Goal: Task Accomplishment & Management: Use online tool/utility

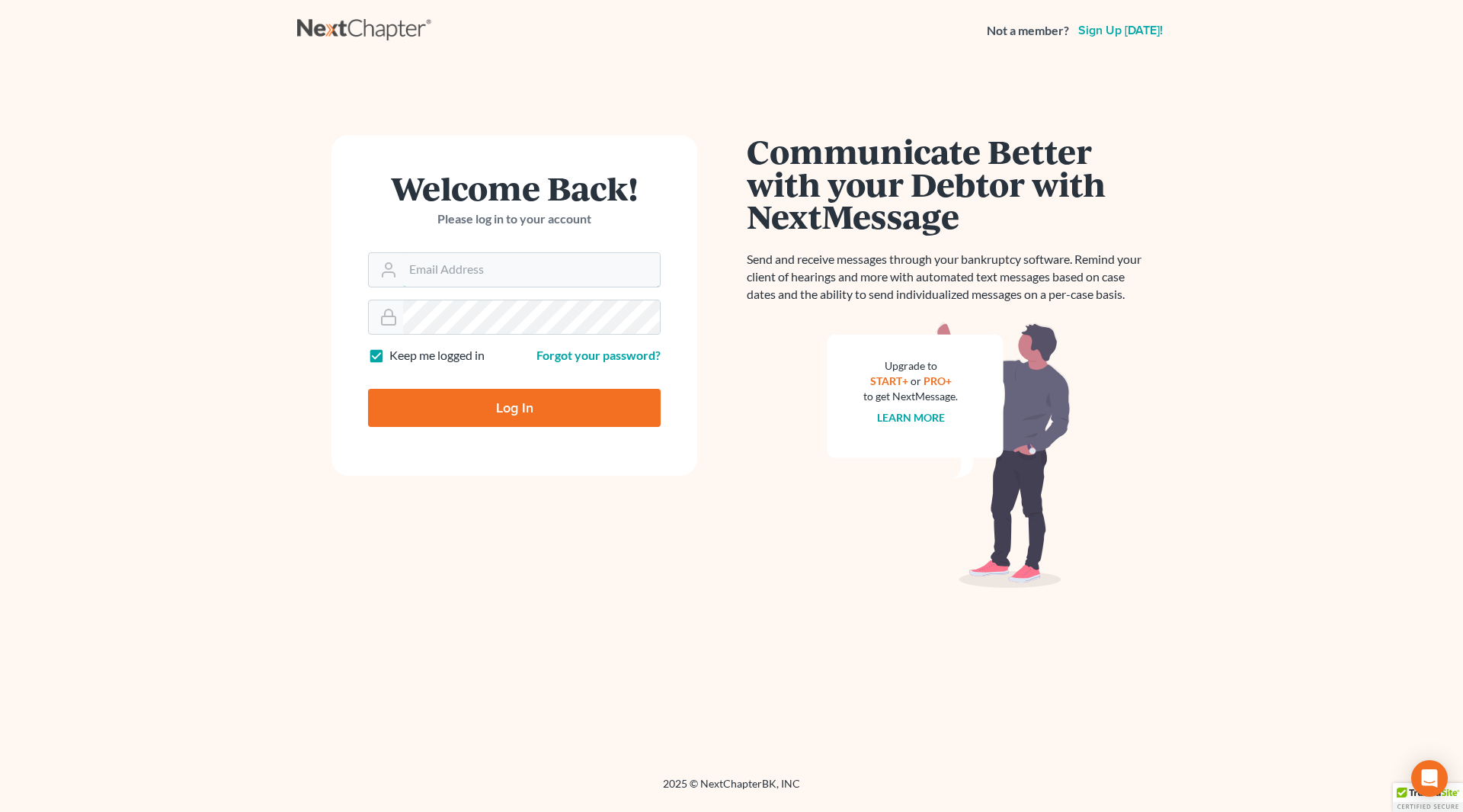
type input "[EMAIL_ADDRESS][DOMAIN_NAME]"
click at [527, 402] on input "Log In" at bounding box center [514, 408] width 292 height 38
type input "Thinking..."
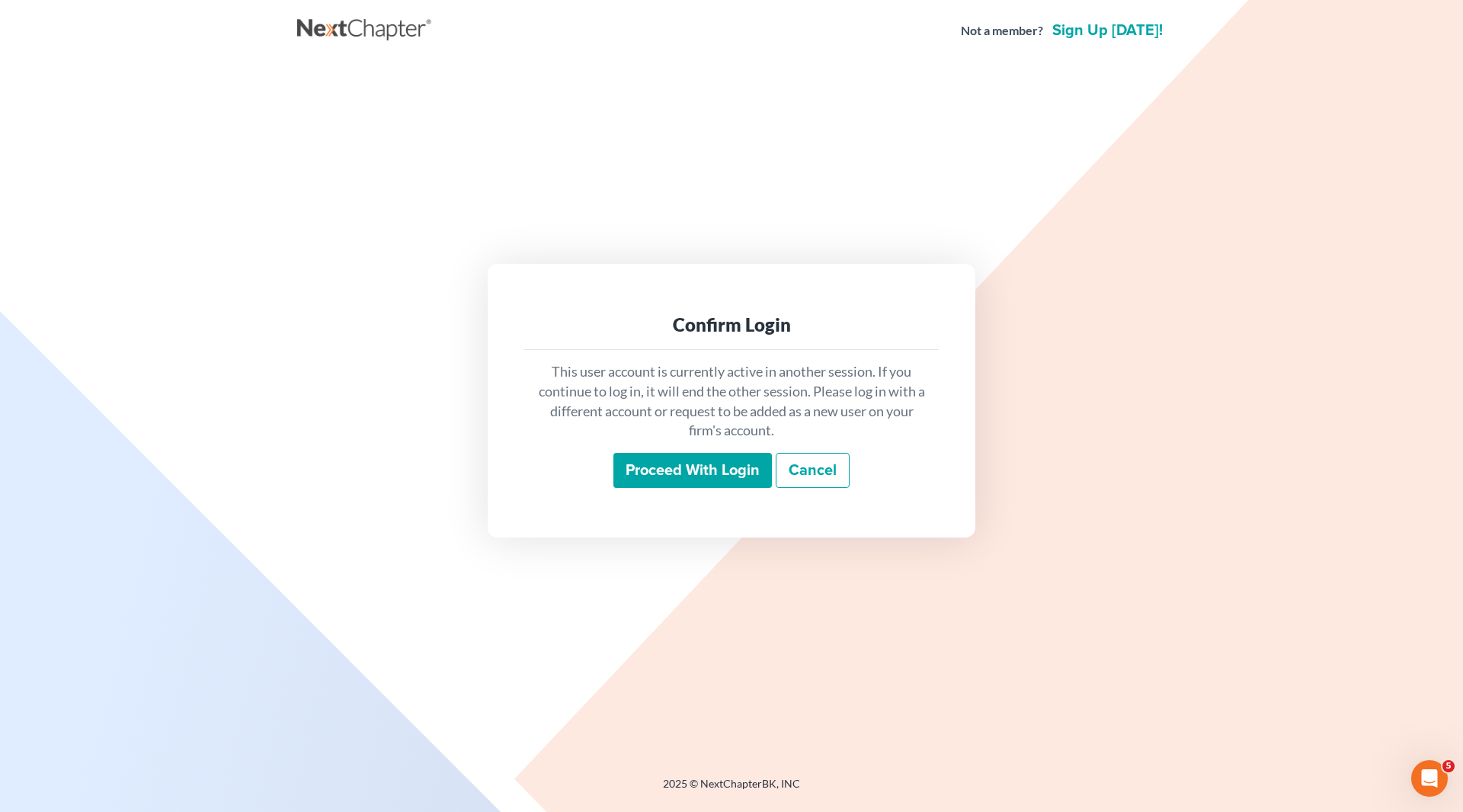
click at [735, 466] on input "Proceed with login" at bounding box center [692, 469] width 158 height 35
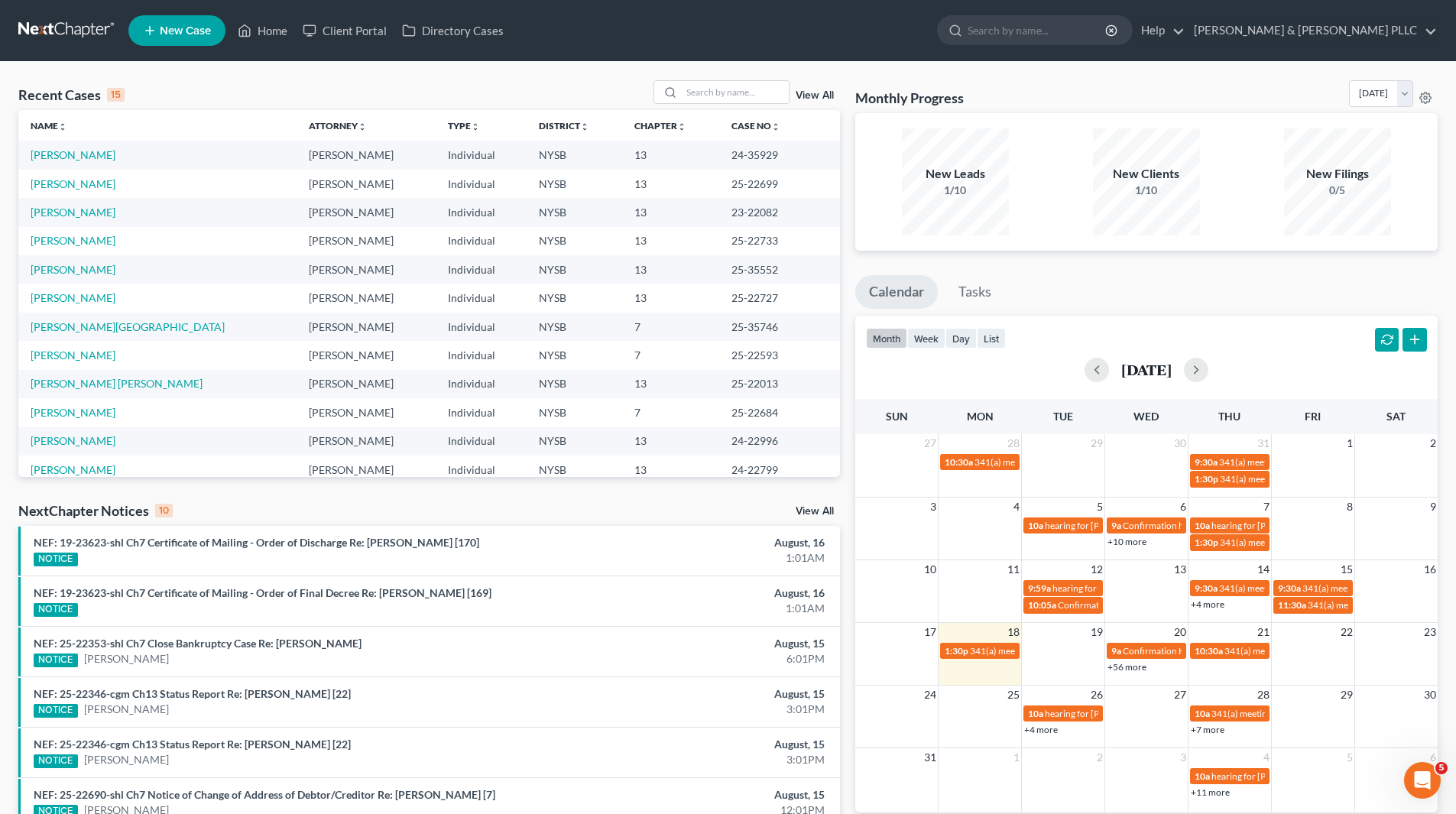
click at [85, 290] on td "[PERSON_NAME]" at bounding box center [157, 298] width 278 height 29
click at [96, 299] on link "[PERSON_NAME]" at bounding box center [73, 298] width 85 height 13
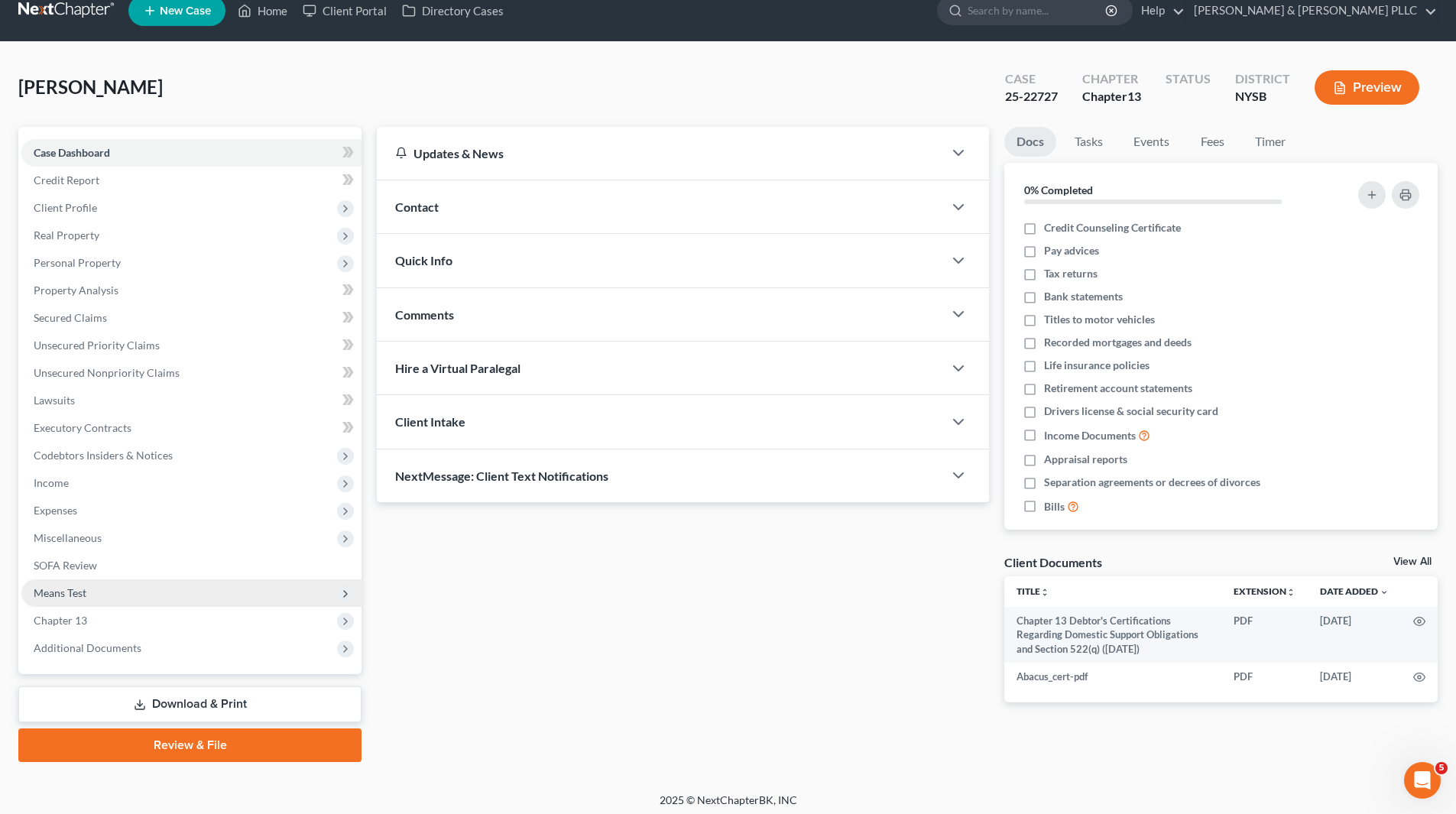
scroll to position [26, 0]
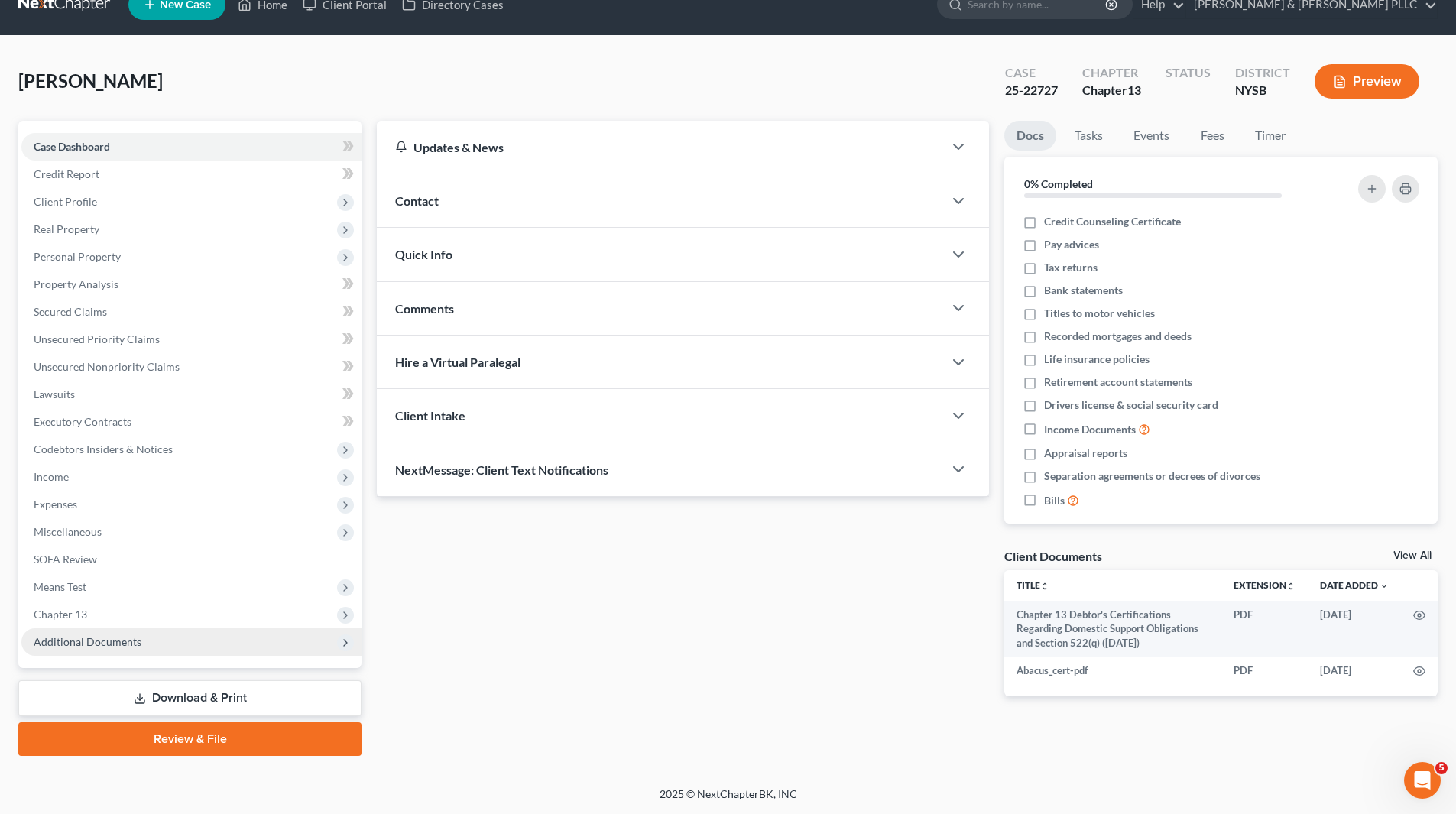
click at [116, 642] on span "Additional Documents" at bounding box center [87, 641] width 108 height 13
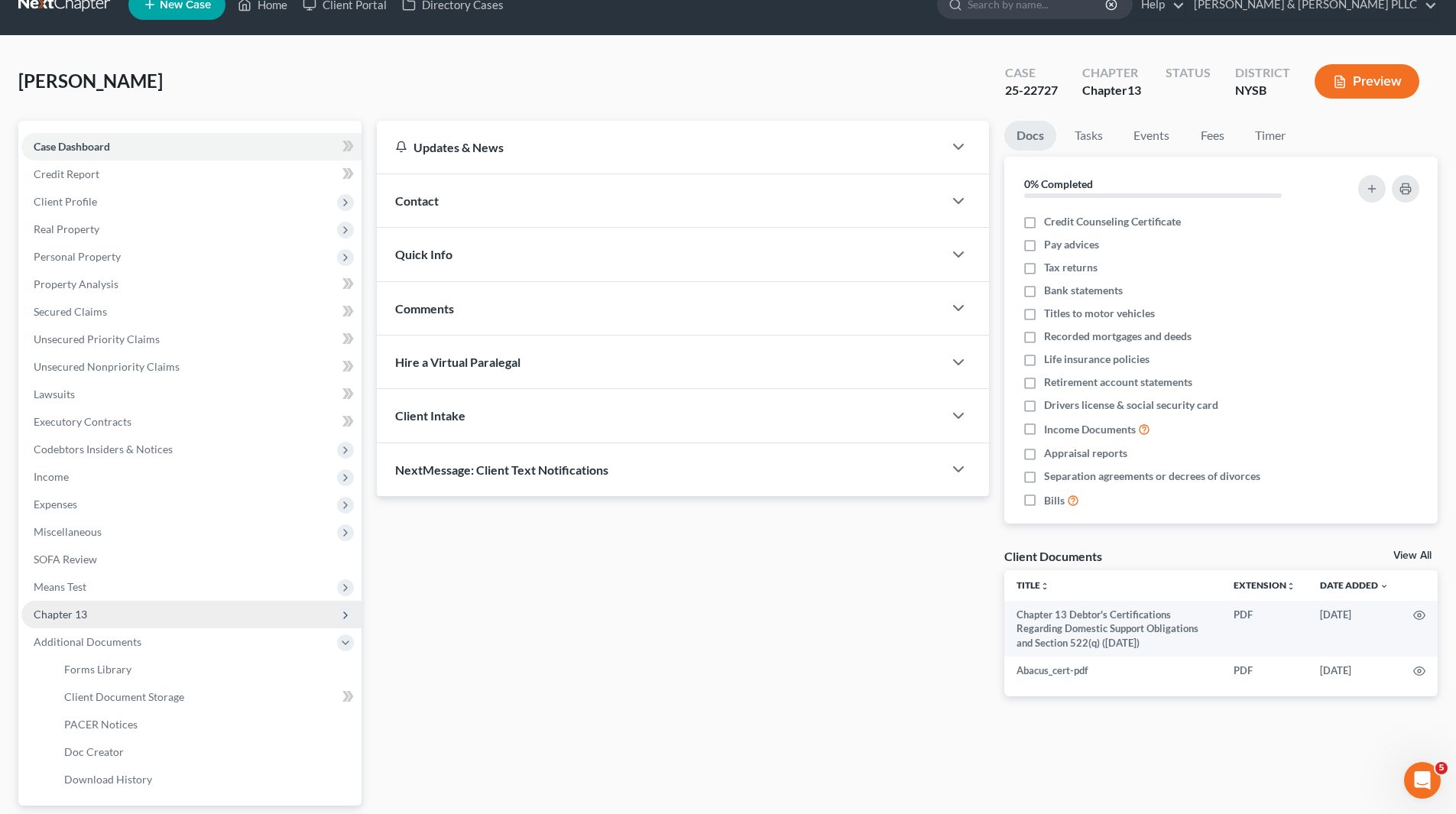
click at [59, 610] on span "Chapter 13" at bounding box center [60, 614] width 54 height 13
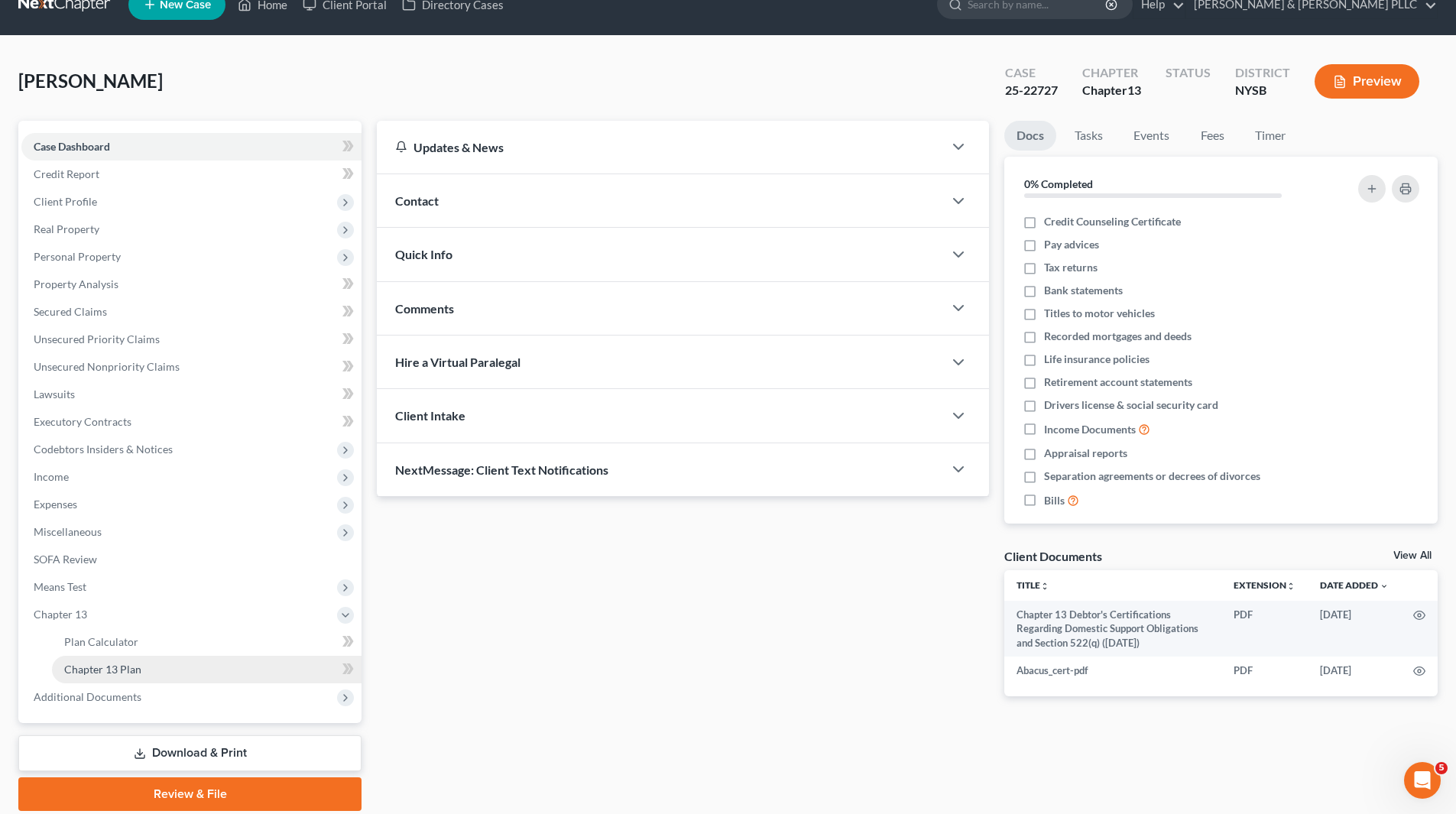
click at [108, 670] on span "Chapter 13 Plan" at bounding box center [103, 669] width 77 height 13
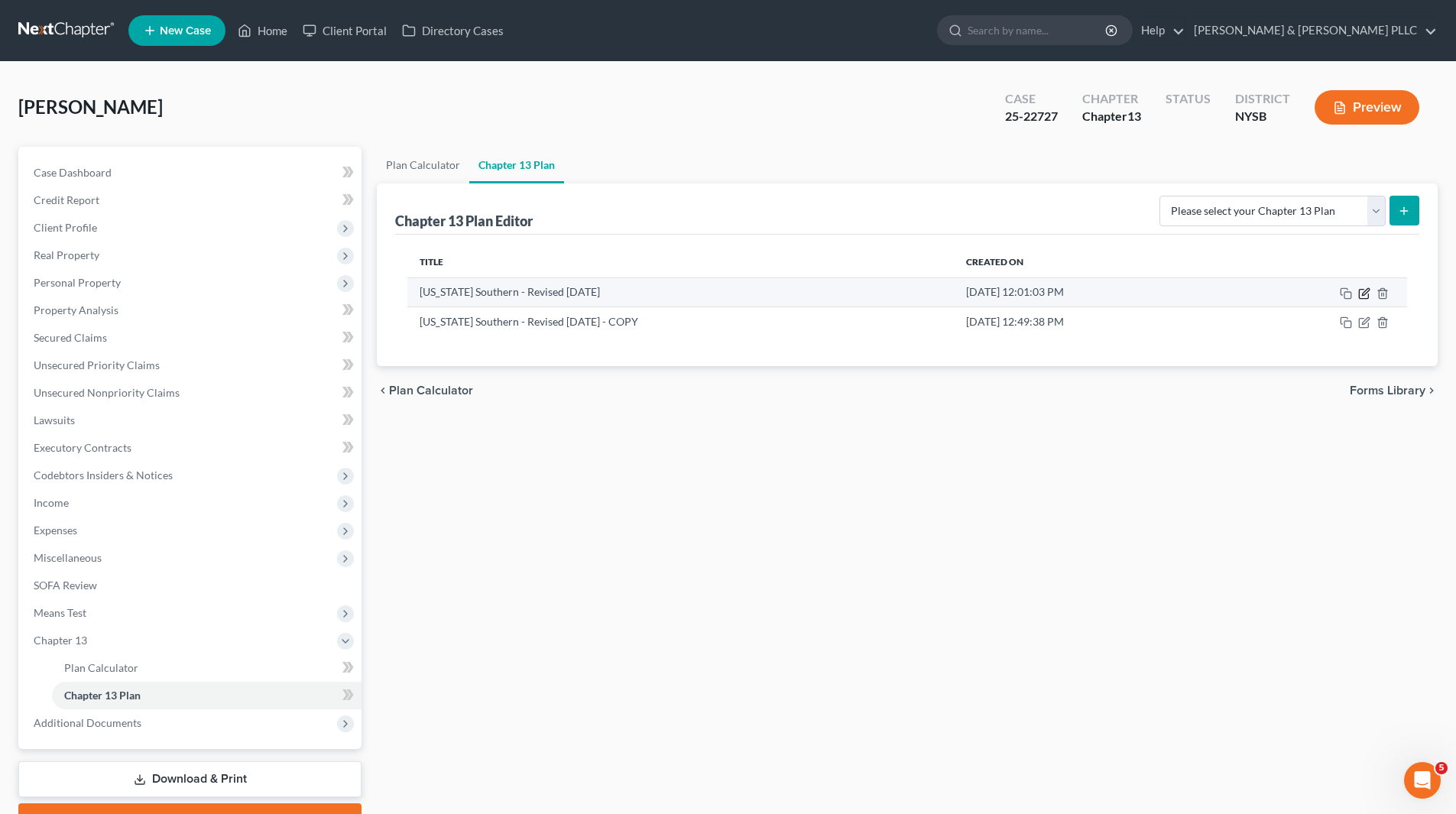
click at [1361, 289] on icon "button" at bounding box center [1363, 293] width 9 height 9
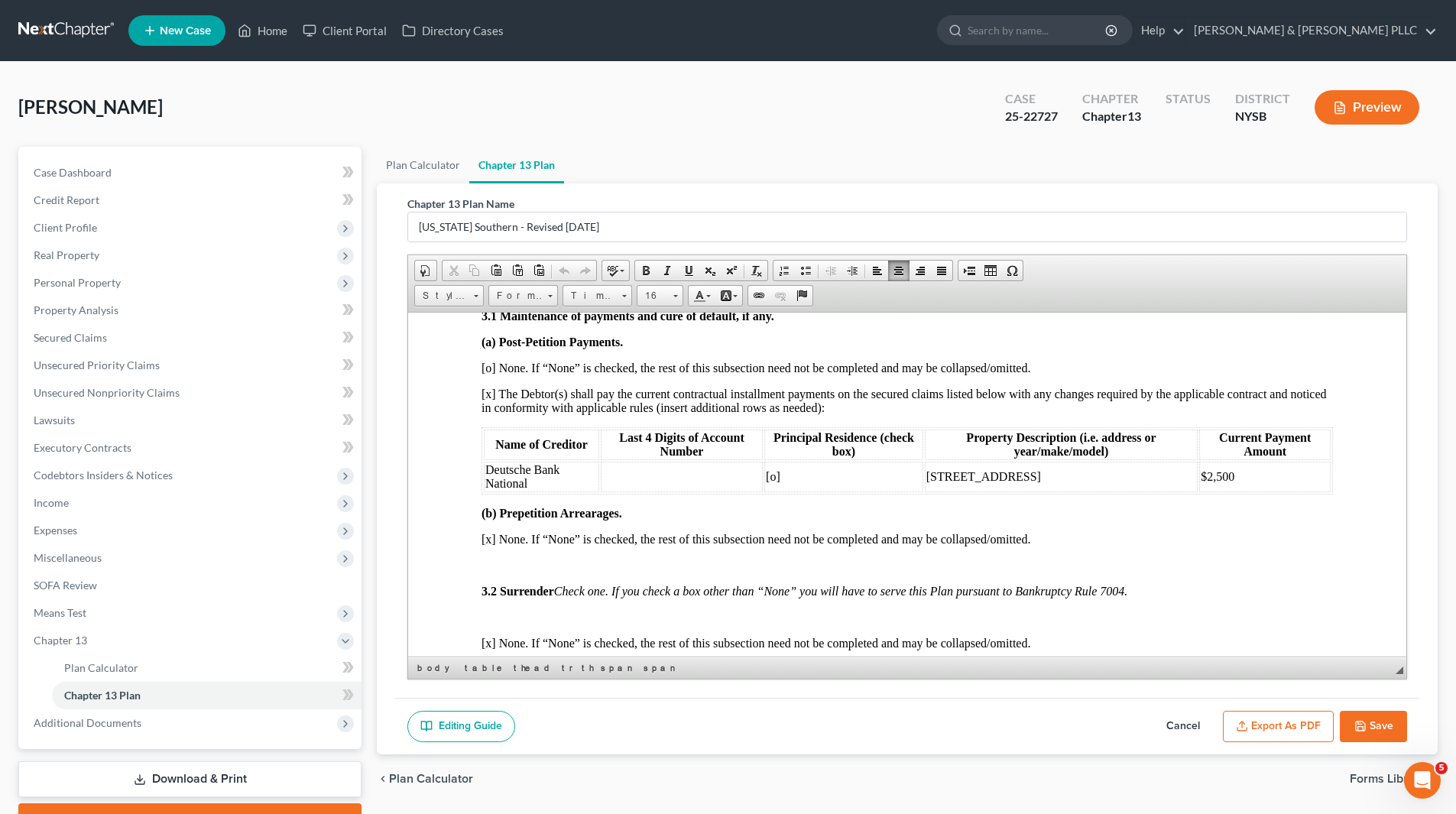
click at [995, 386] on span "[x] The Debtor(s) shall pay the current contractual installment payments on the…" at bounding box center [904, 400] width 845 height 27
click at [1197, 247] on div "Chapter 13 Plan Name New York Southern - Revised 1/1/2022 Rich Text Editor, doc…" at bounding box center [906, 437] width 1000 height 483
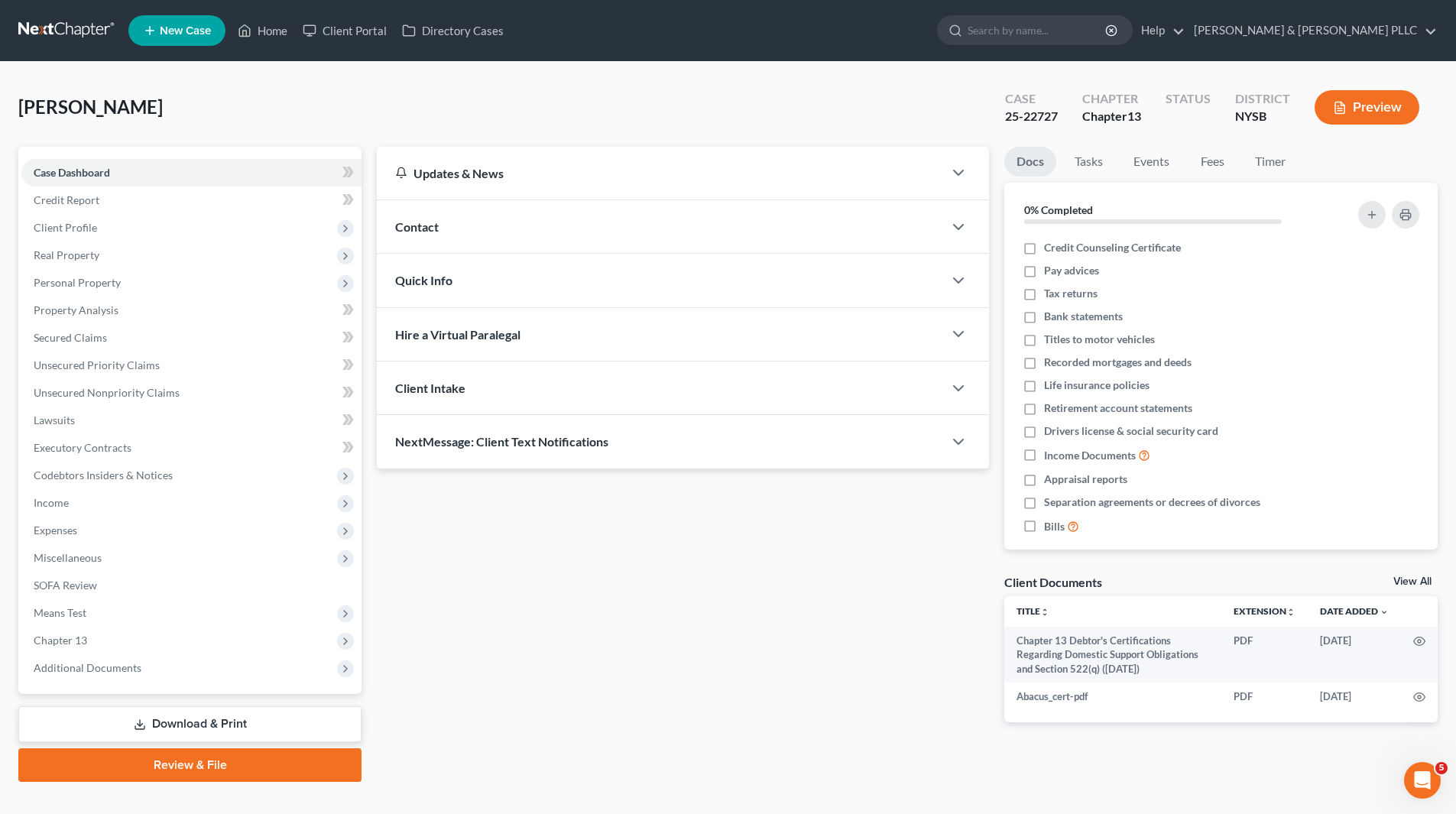
scroll to position [26, 0]
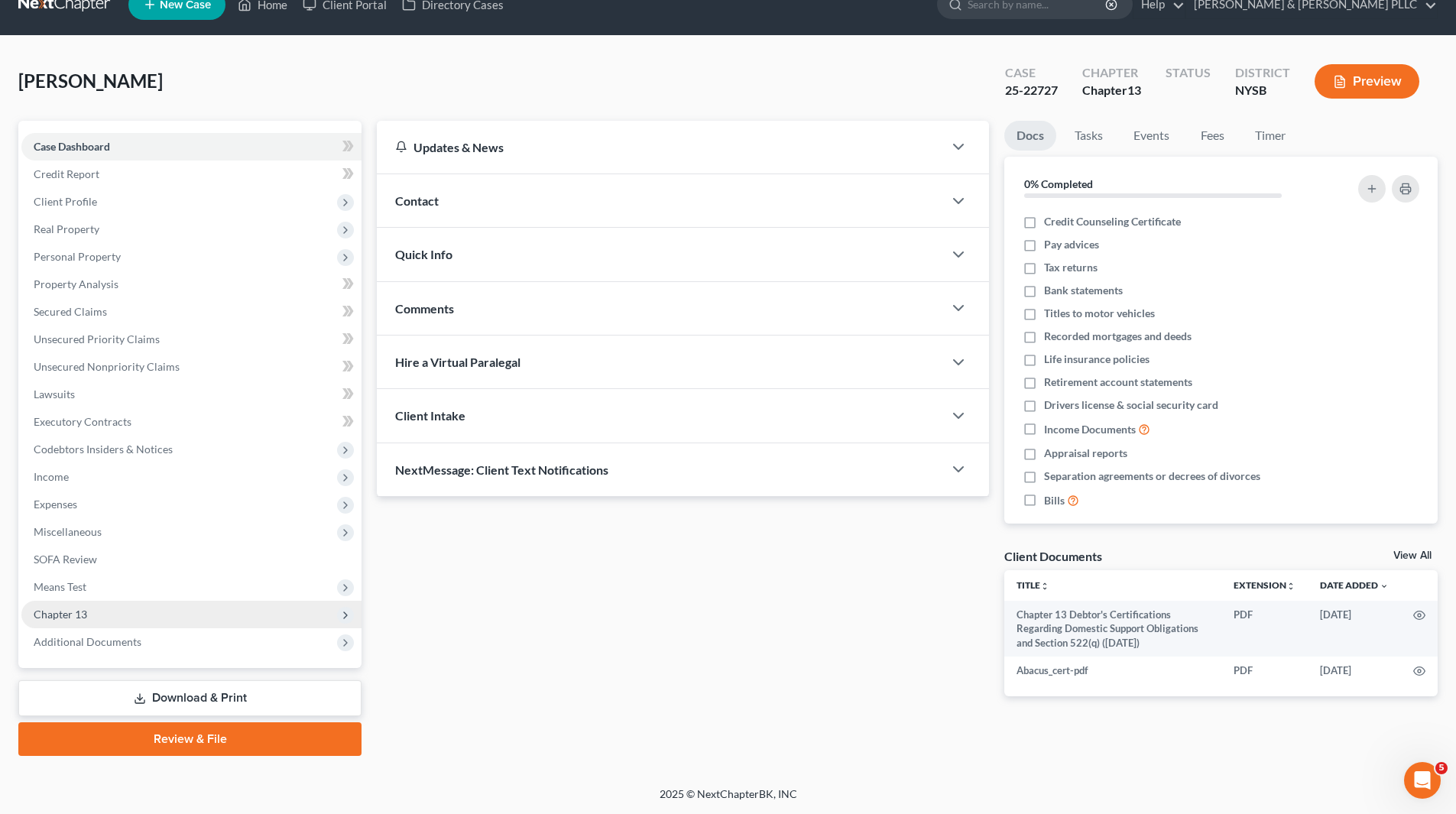
click at [78, 608] on span "Chapter 13" at bounding box center [60, 614] width 54 height 13
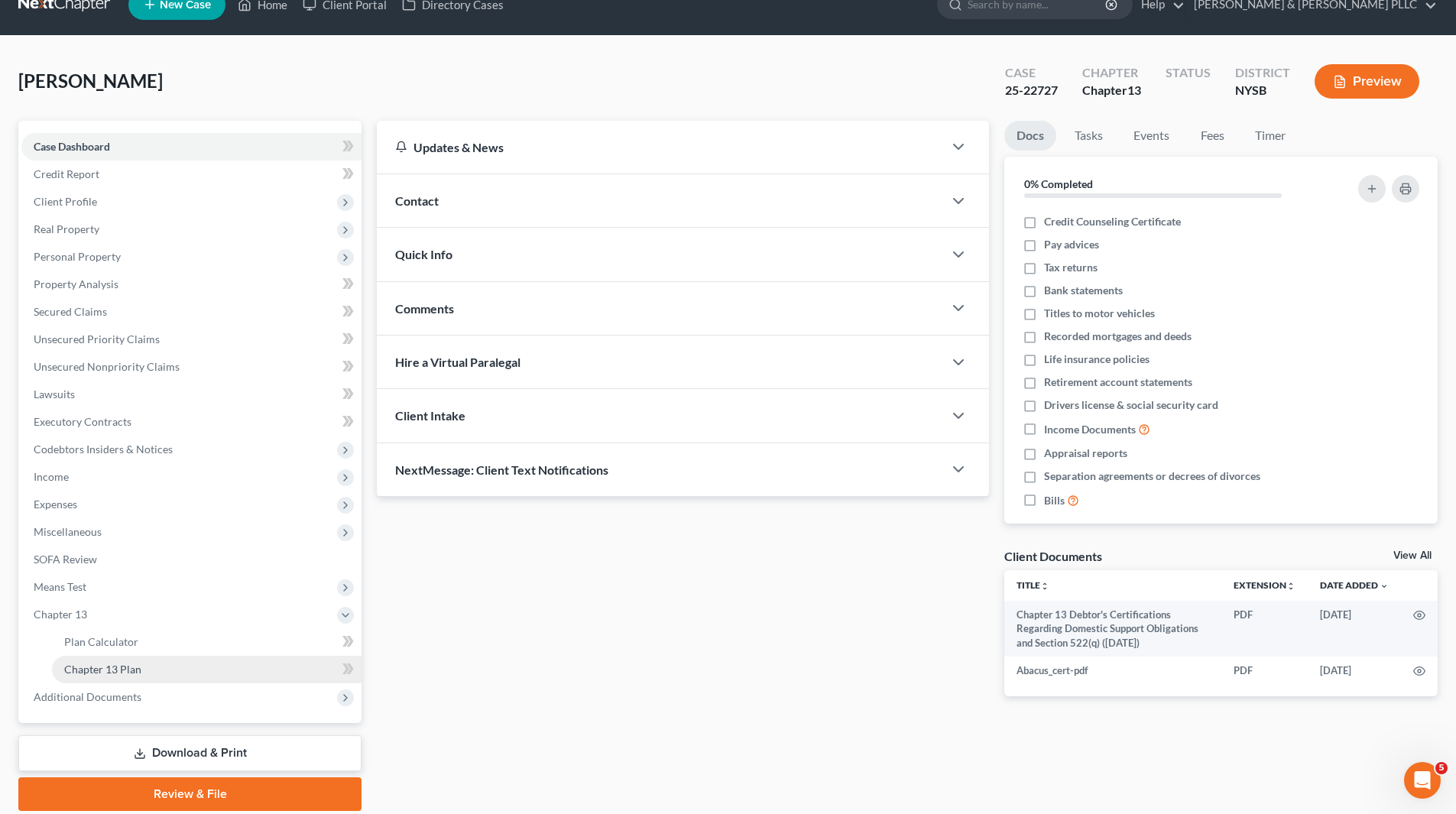
click at [108, 670] on span "Chapter 13 Plan" at bounding box center [103, 669] width 77 height 13
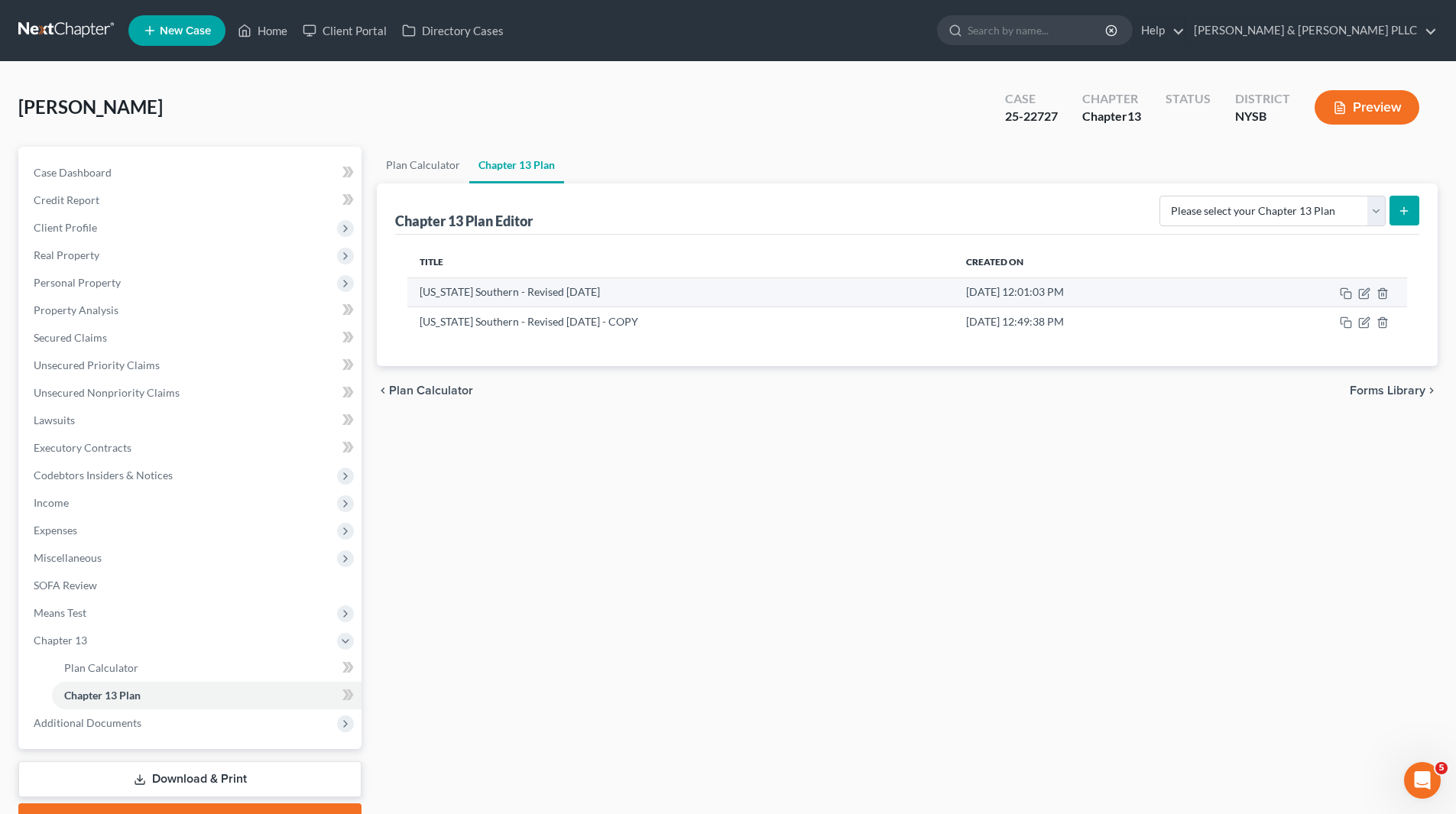
click at [1346, 286] on td at bounding box center [1317, 291] width 178 height 29
click at [1347, 289] on icon "button" at bounding box center [1346, 293] width 13 height 13
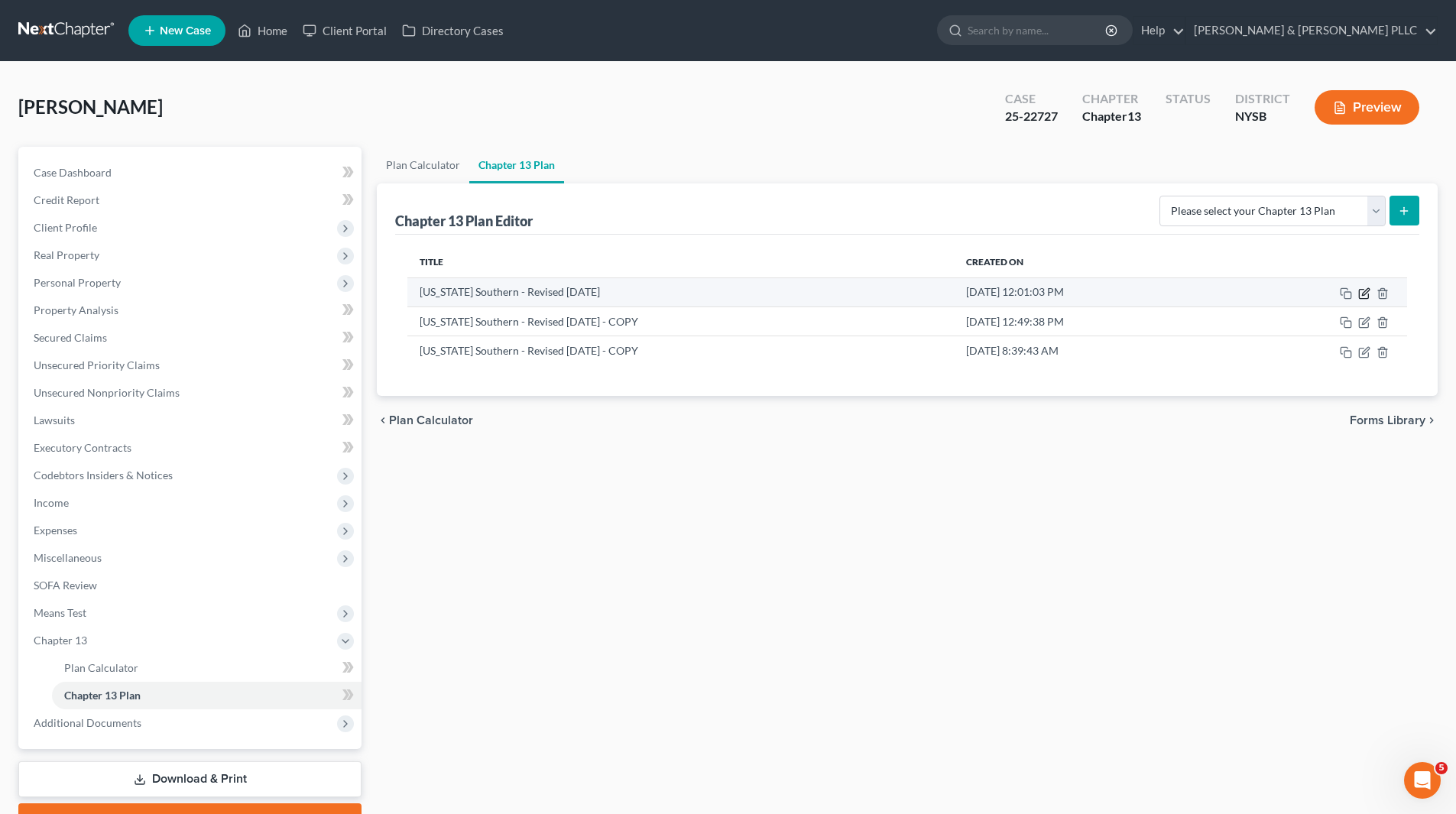
click at [1364, 292] on icon "button" at bounding box center [1364, 293] width 13 height 13
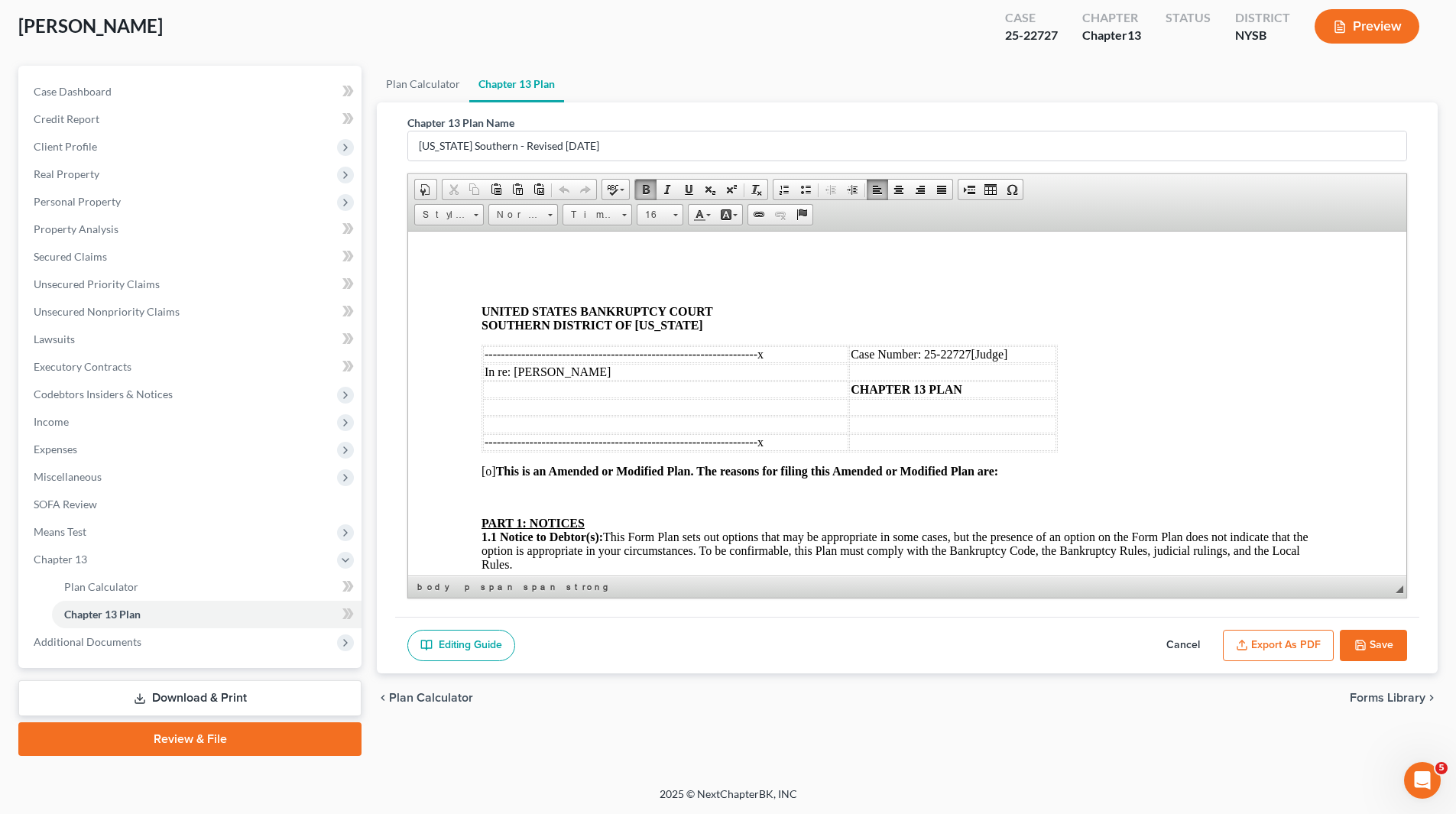
scroll to position [23, 0]
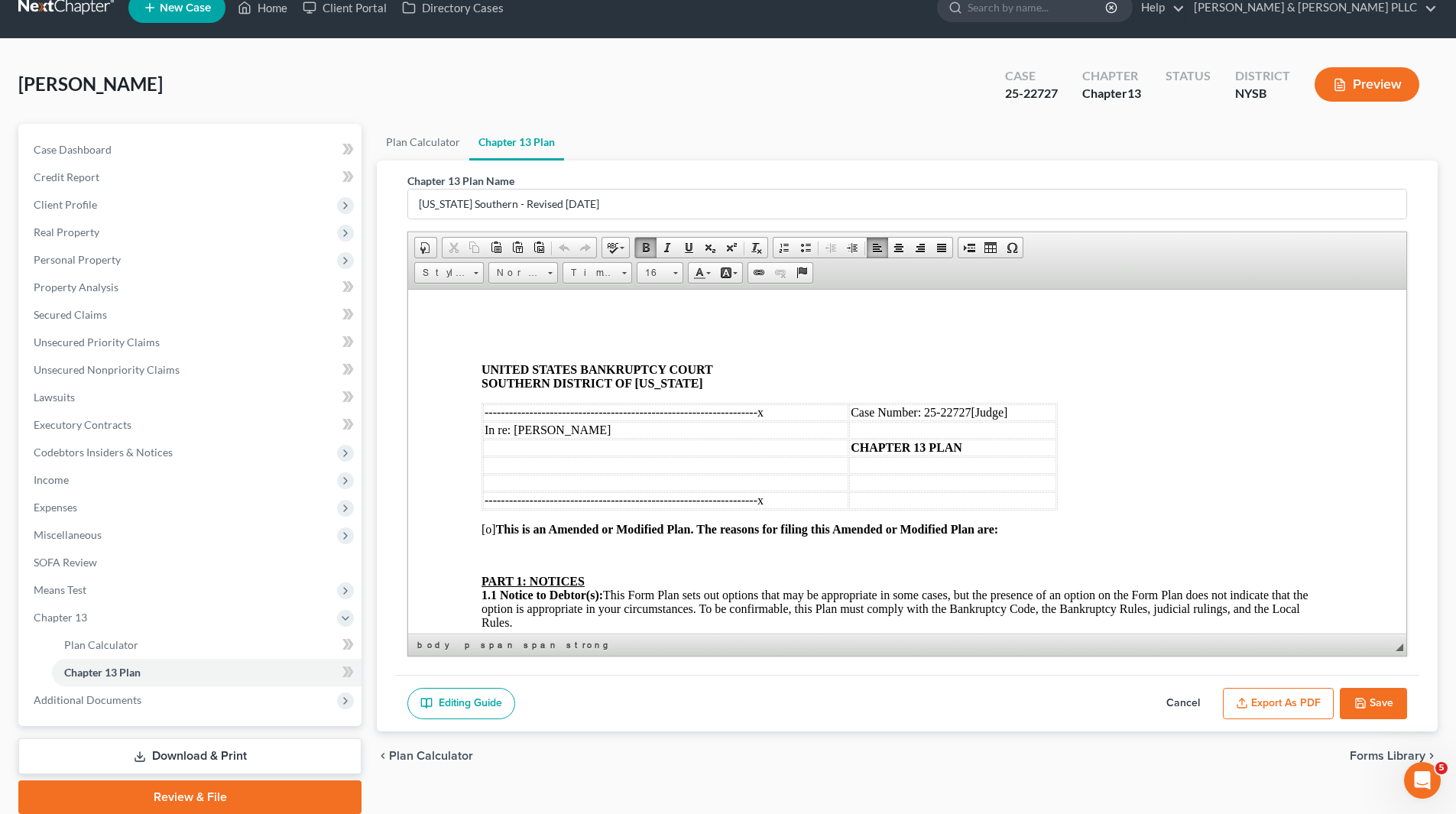
click at [1244, 701] on icon "button" at bounding box center [1242, 703] width 13 height 13
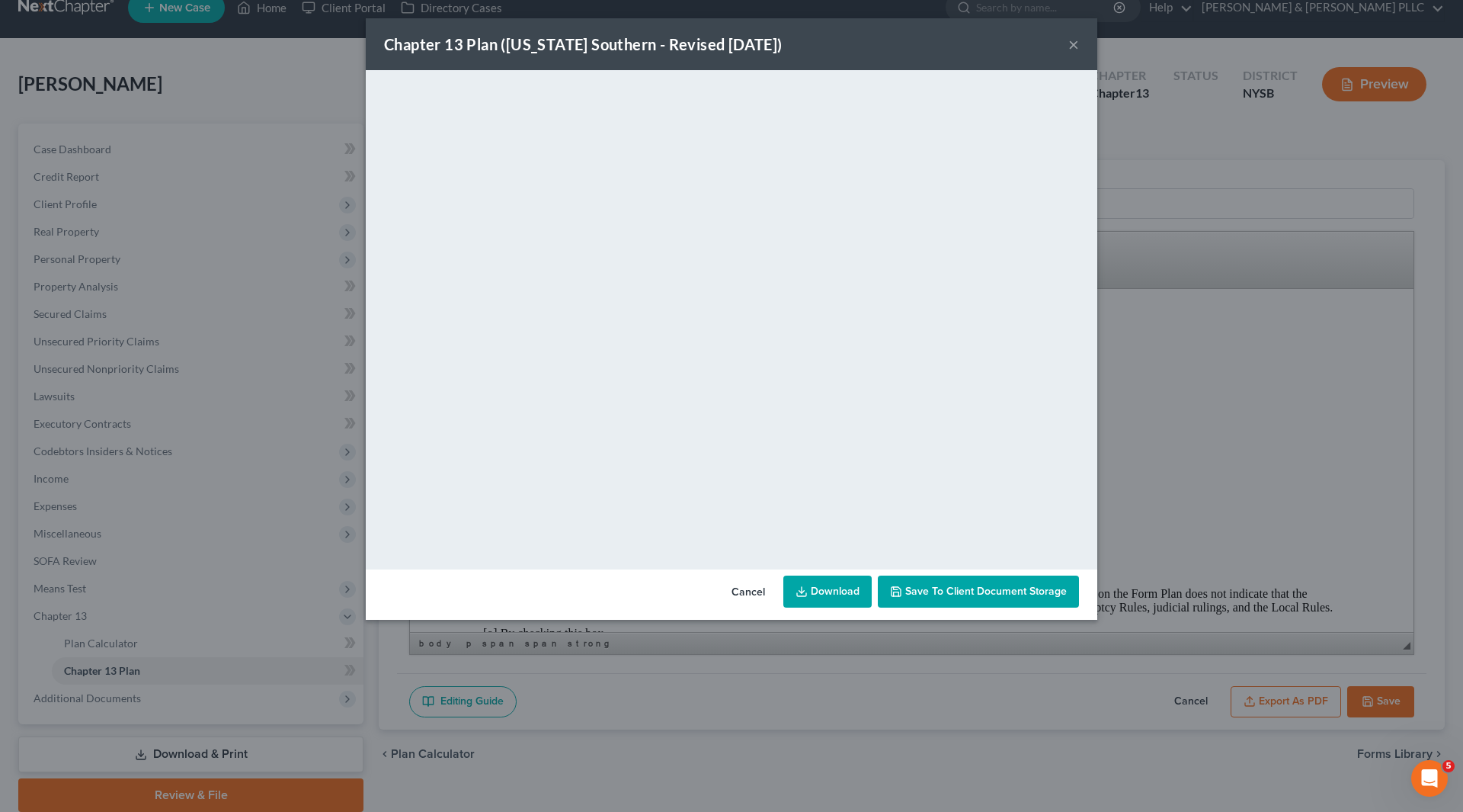
click at [1068, 40] on div "Chapter 13 Plan (New York Southern - Revised 1/1/2022) ×" at bounding box center [732, 44] width 732 height 52
click at [1076, 47] on button "×" at bounding box center [1074, 44] width 11 height 18
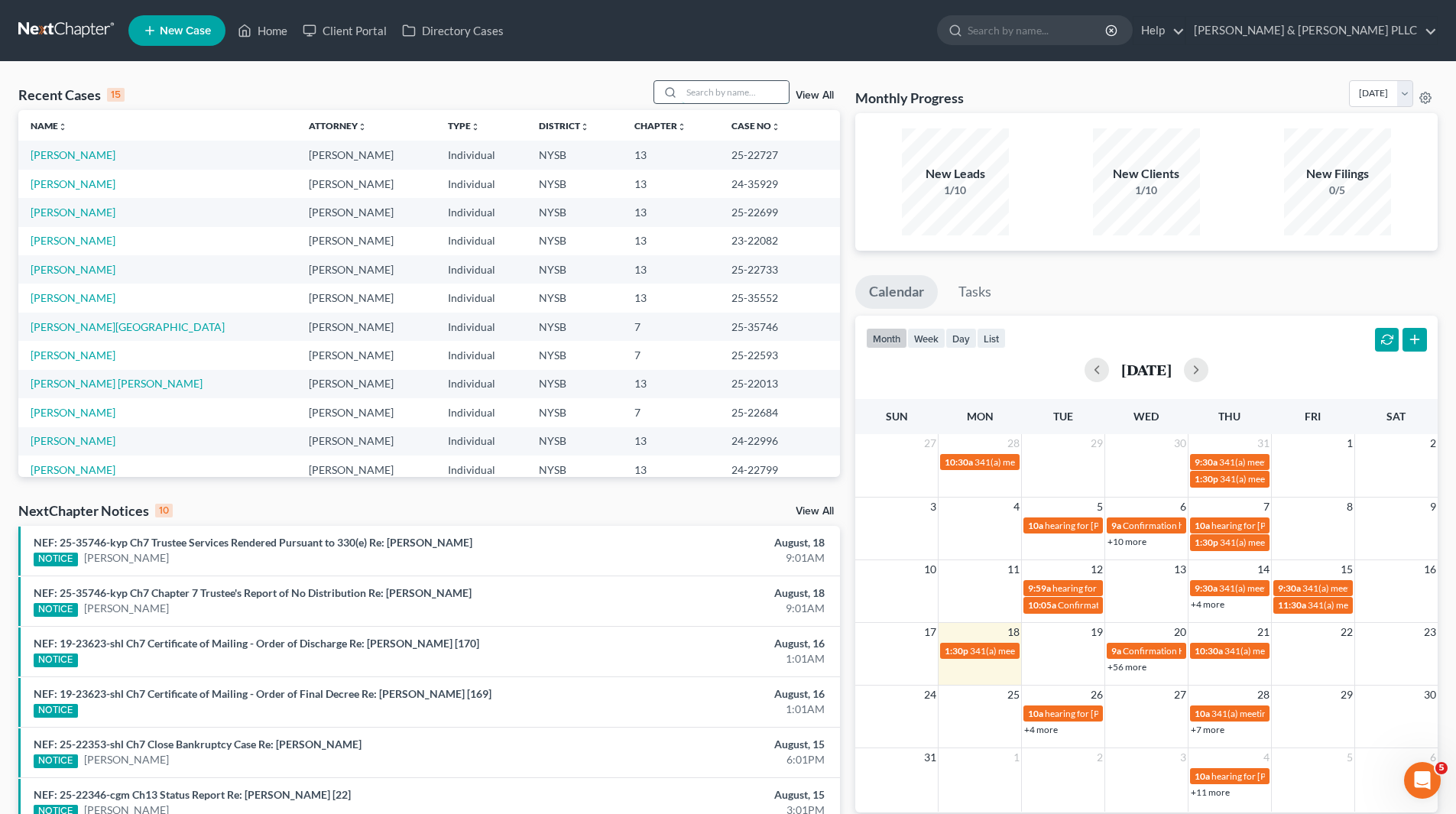
click at [763, 91] on input "search" at bounding box center [734, 91] width 107 height 22
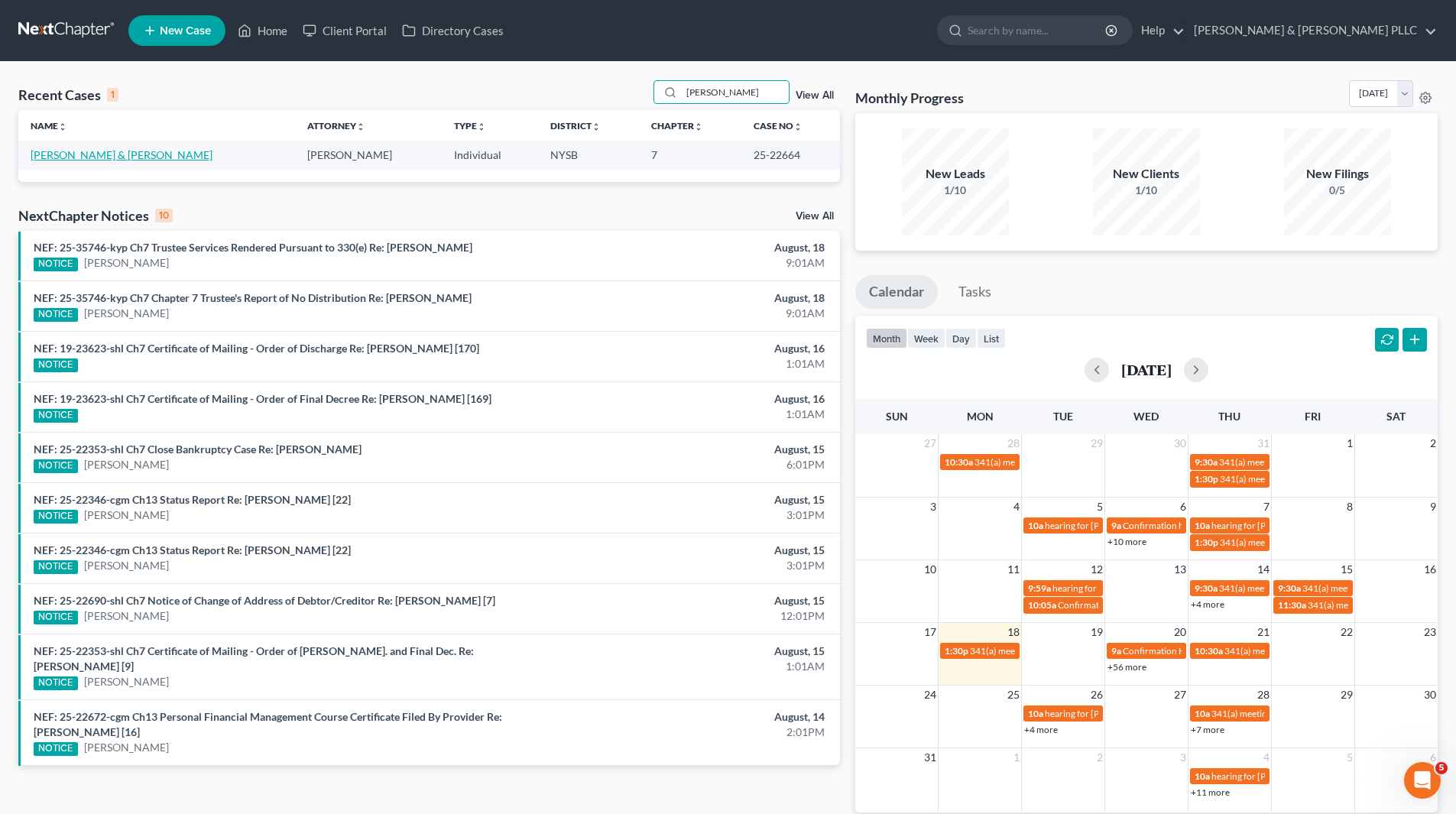
type input "[PERSON_NAME]"
click at [123, 162] on td "[PERSON_NAME] & [PERSON_NAME]" at bounding box center [156, 155] width 277 height 29
click at [125, 157] on link "[PERSON_NAME] & [PERSON_NAME]" at bounding box center [121, 154] width 182 height 13
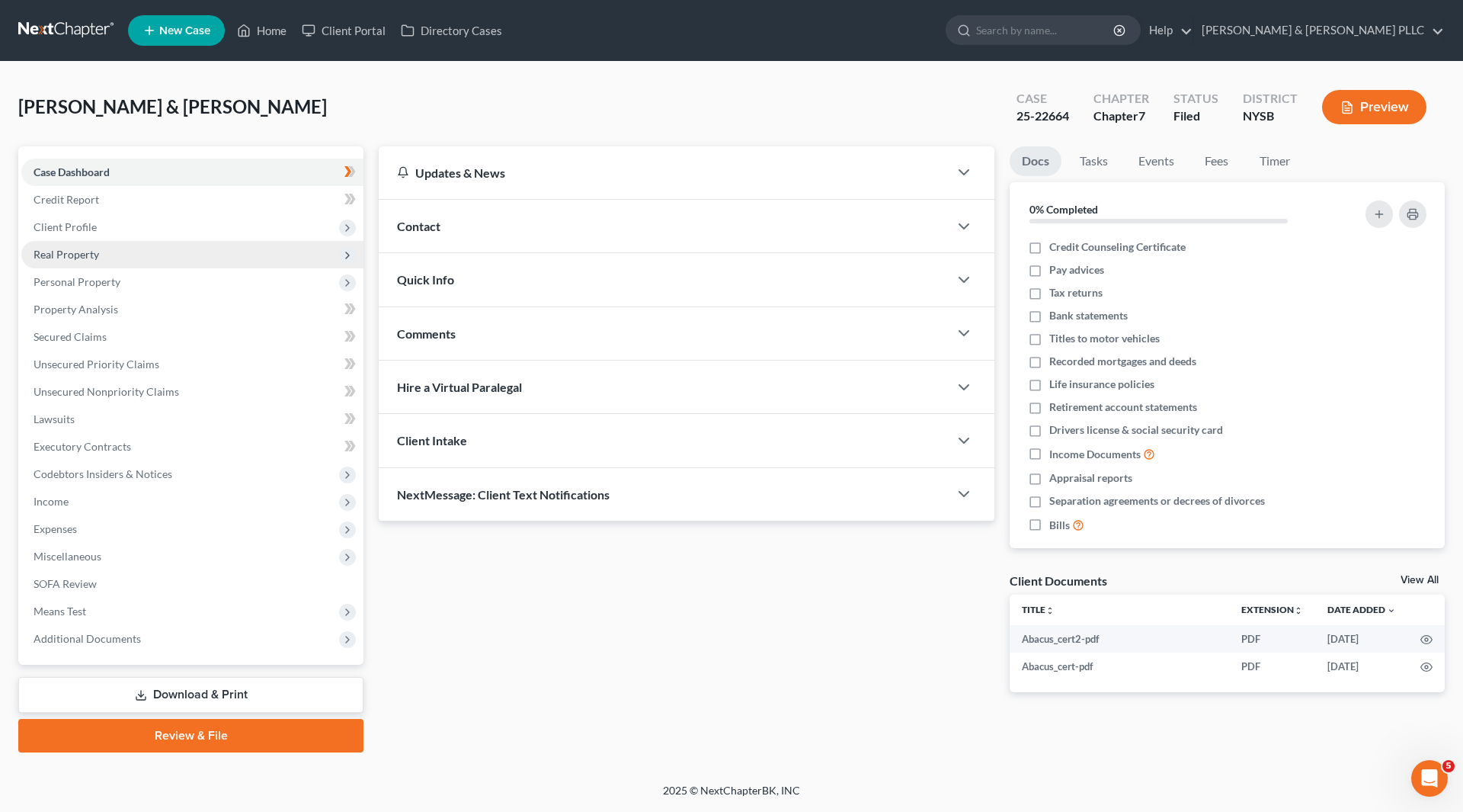
click at [80, 258] on span "Real Property" at bounding box center [65, 254] width 65 height 13
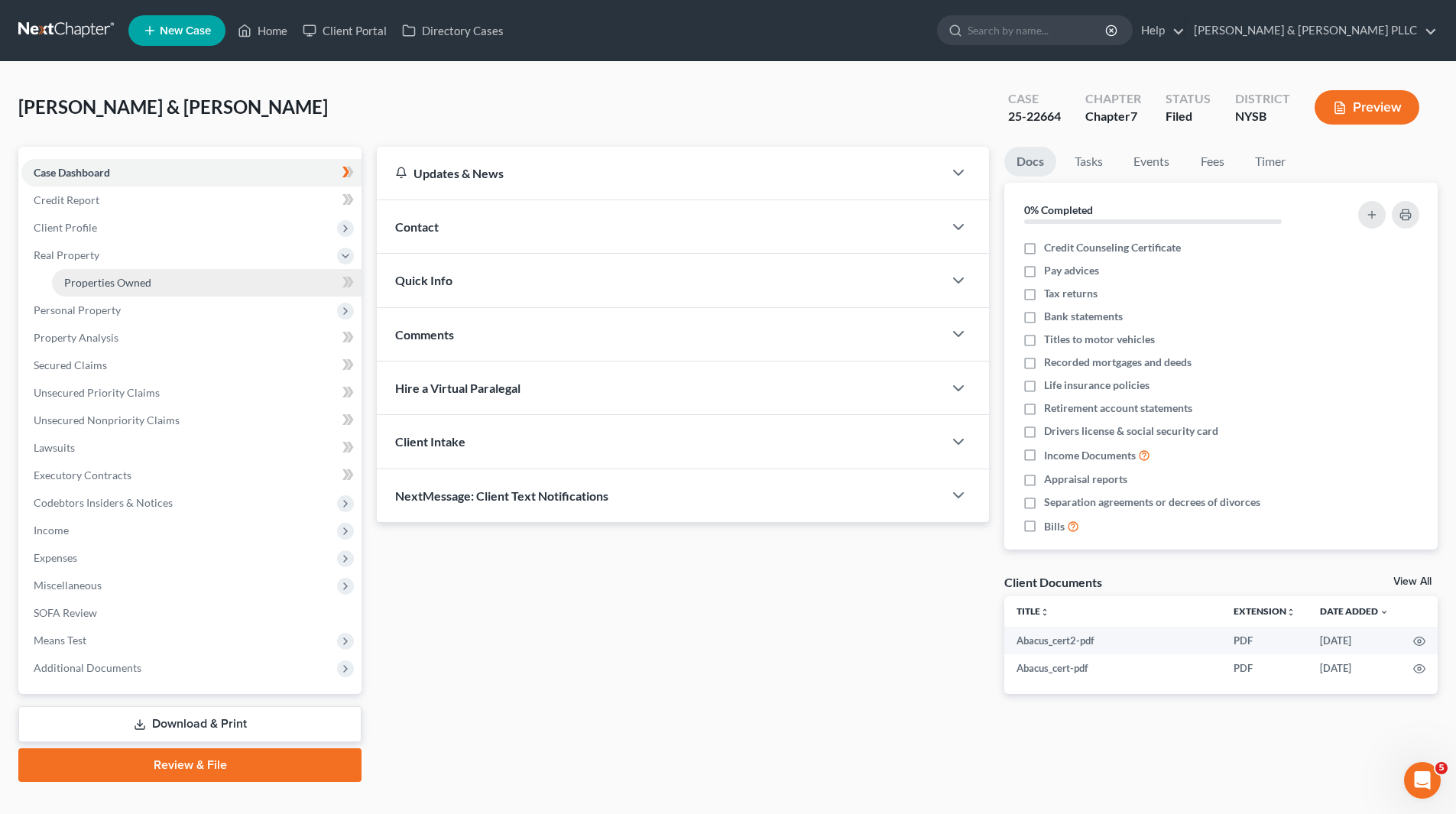
click at [126, 281] on span "Properties Owned" at bounding box center [108, 282] width 87 height 13
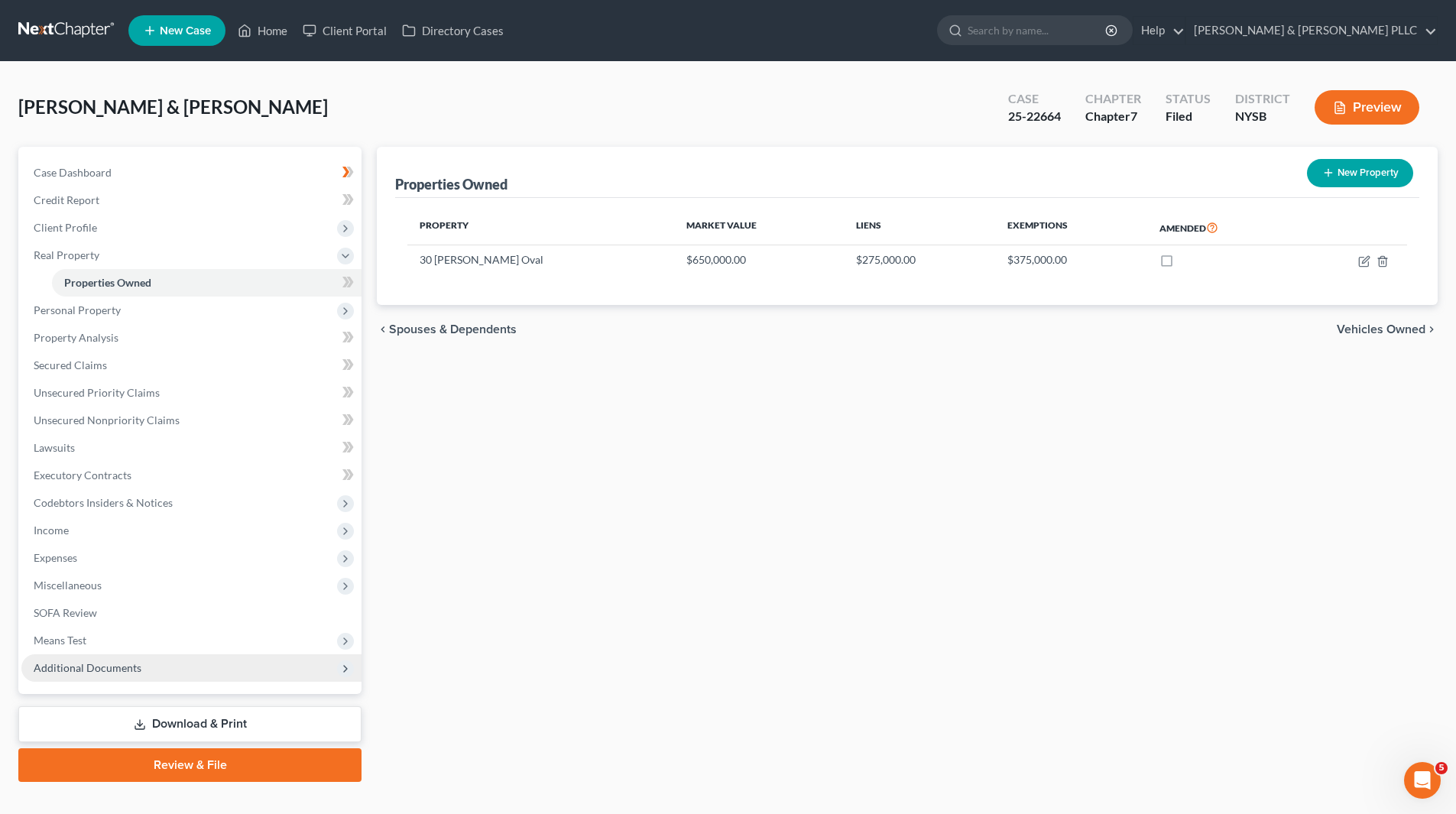
click at [132, 664] on span "Additional Documents" at bounding box center [87, 667] width 108 height 13
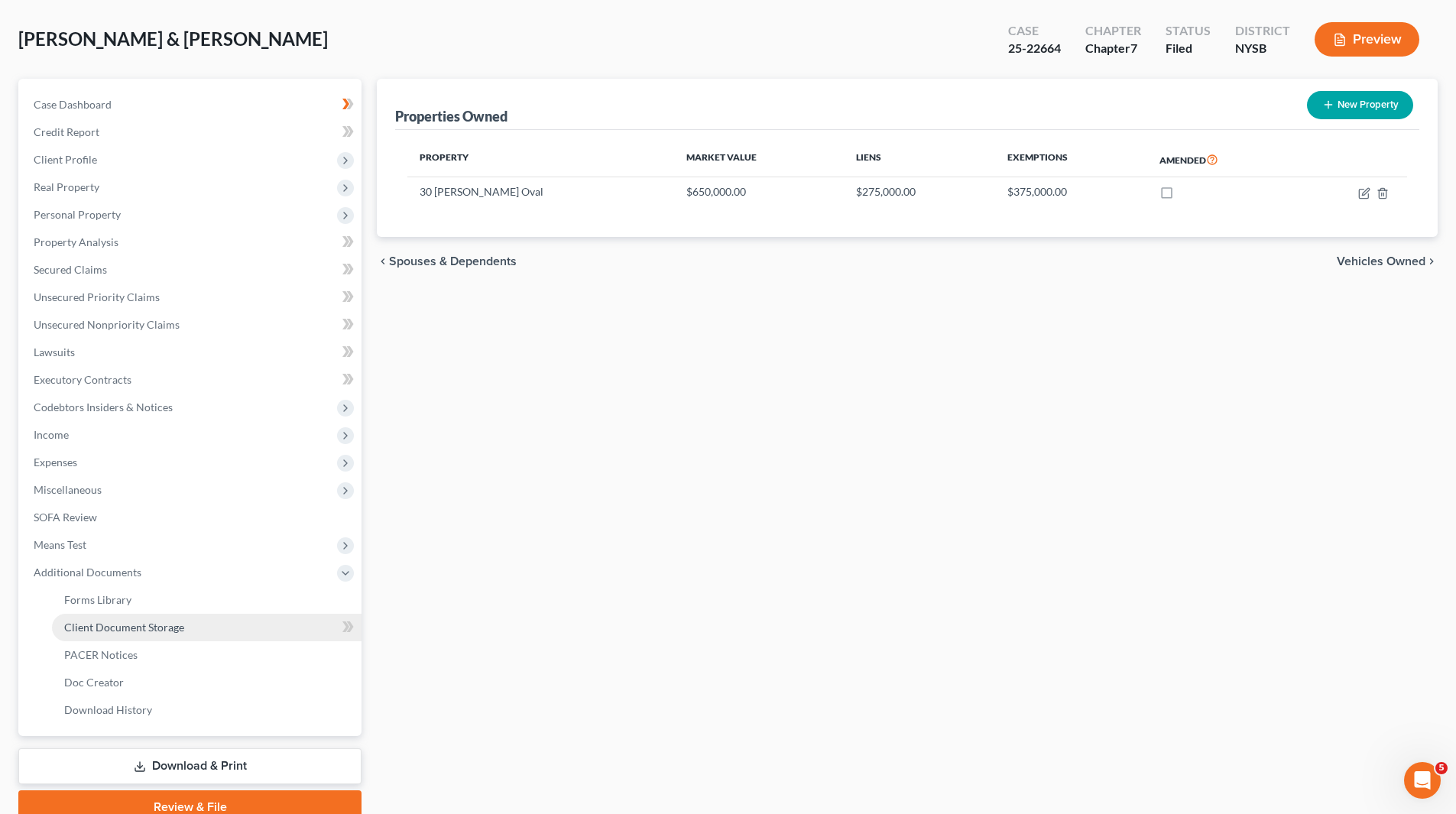
scroll to position [136, 0]
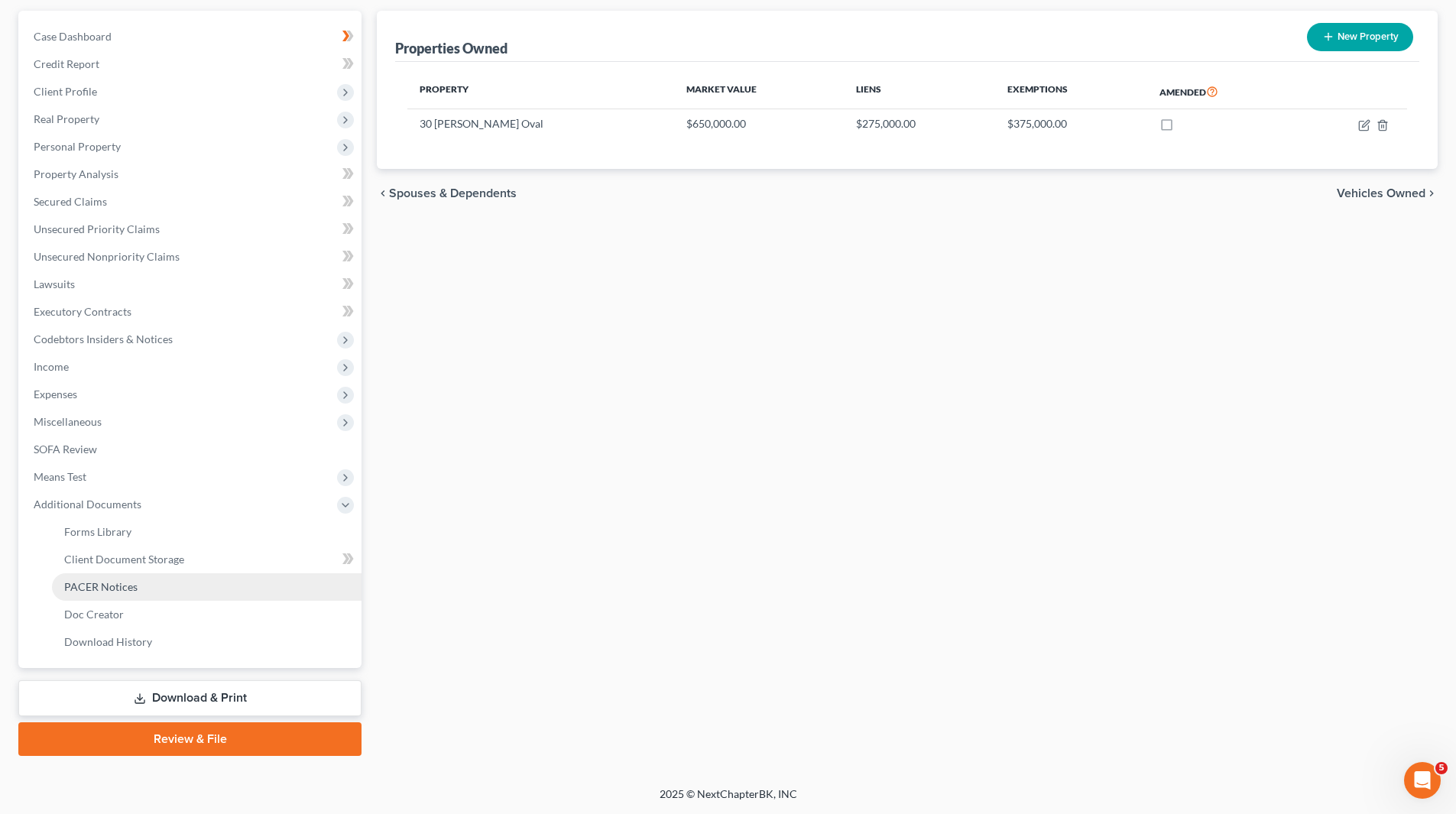
click at [97, 582] on span "PACER Notices" at bounding box center [101, 586] width 74 height 13
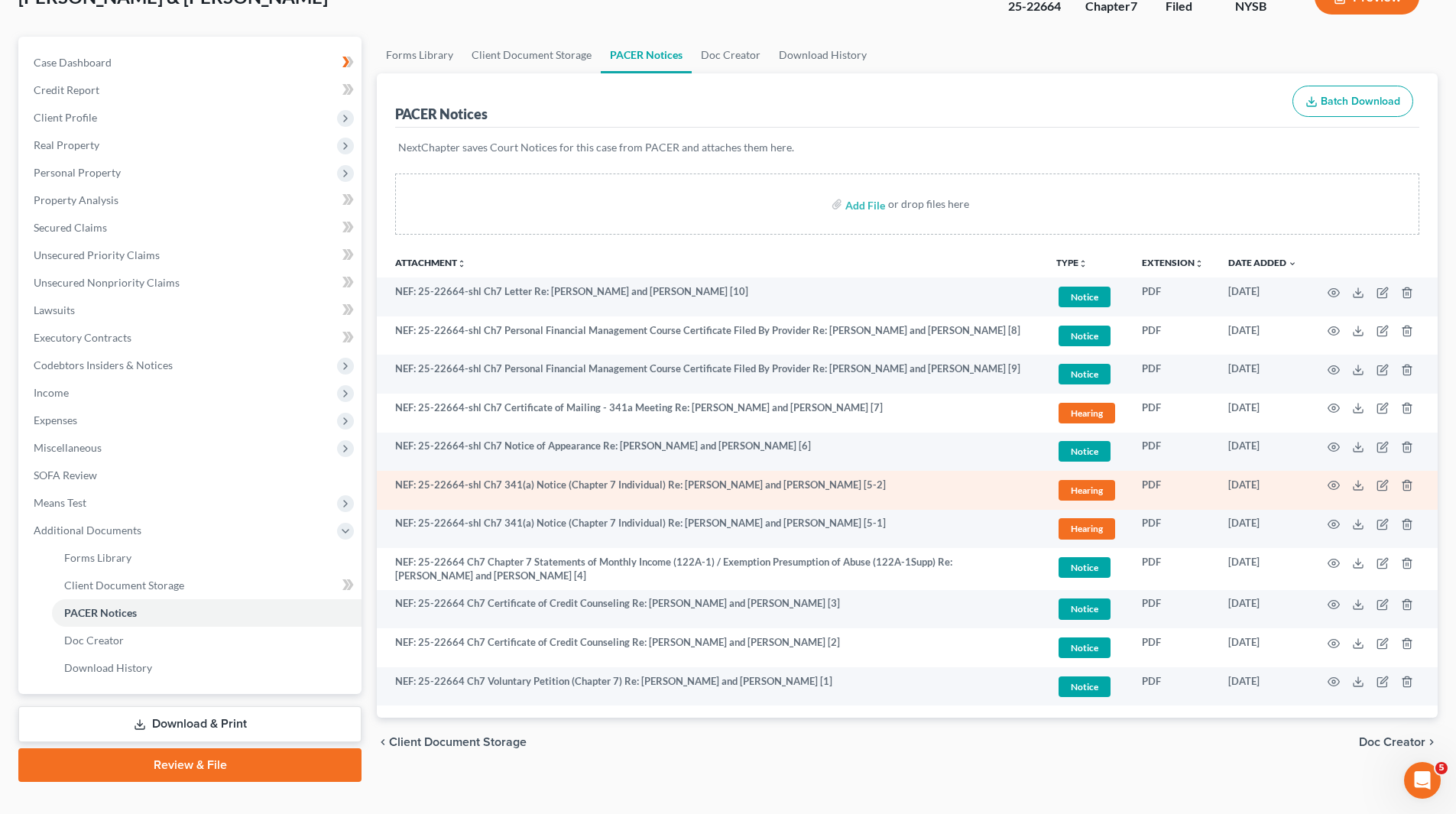
scroll to position [136, 0]
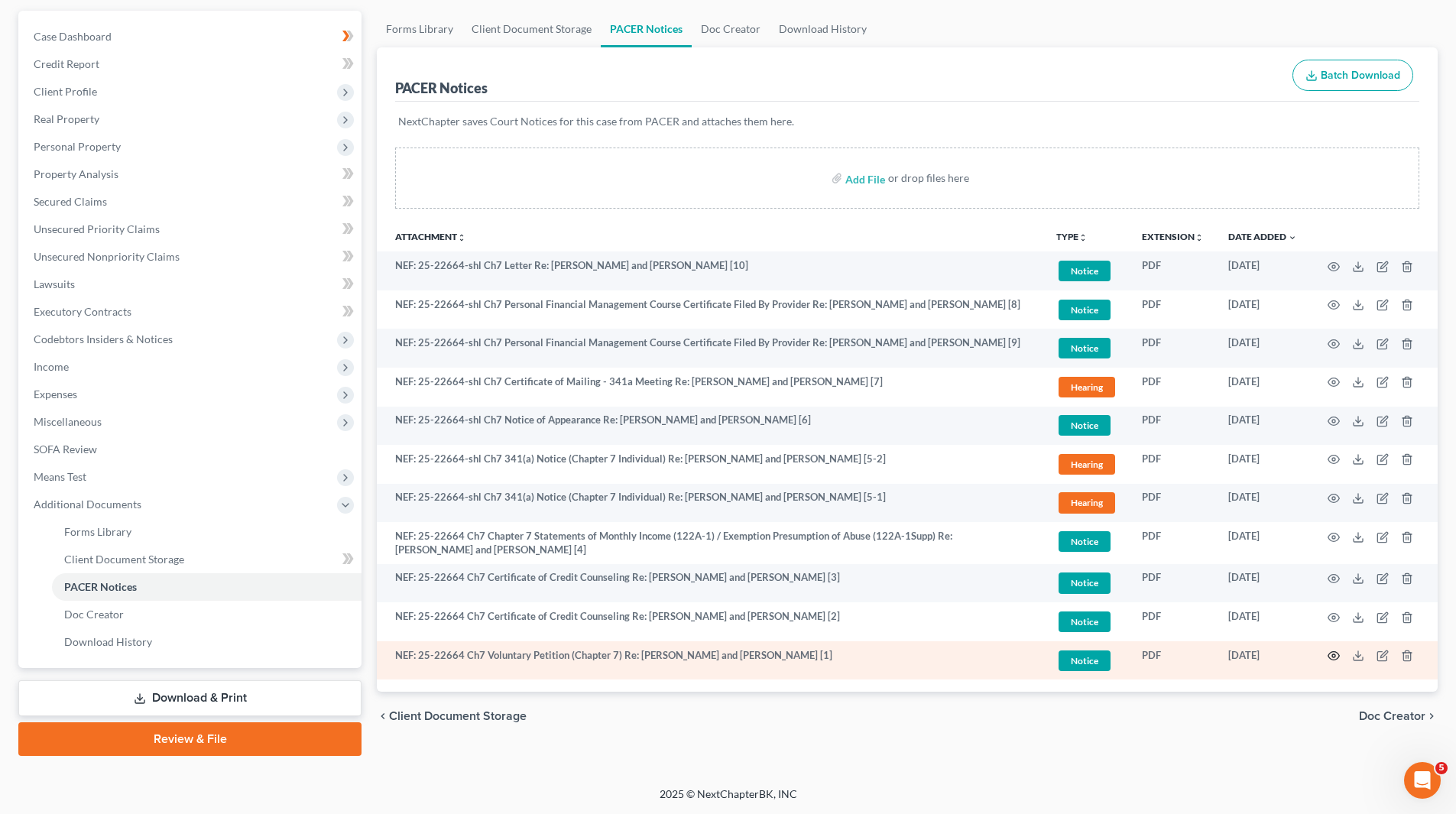
click at [1332, 654] on icon "button" at bounding box center [1333, 655] width 13 height 13
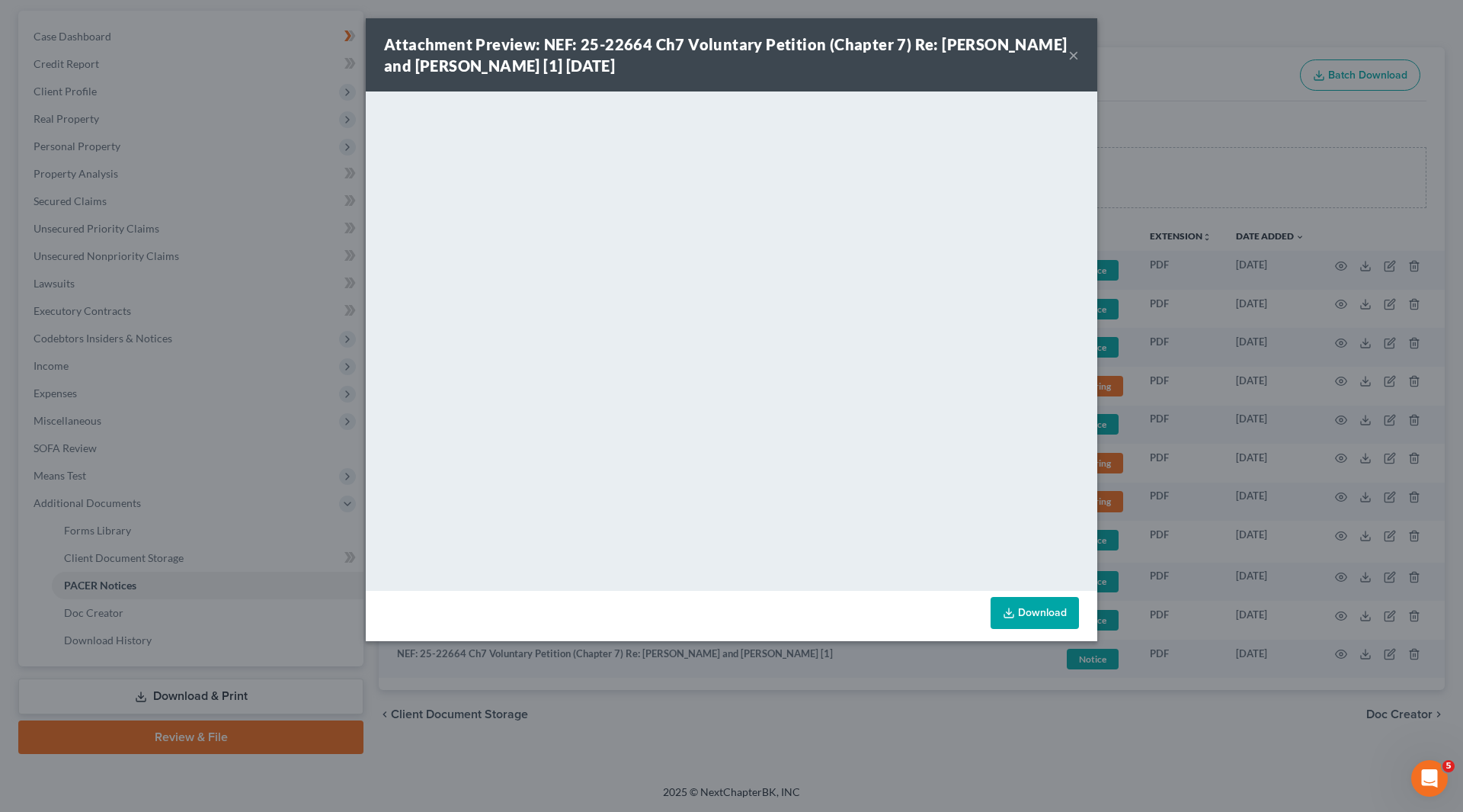
click at [1081, 57] on div "Attachment Preview: NEF: 25-22664 Ch7 Voluntary Petition (Chapter 7) Re: [PERSO…" at bounding box center [732, 55] width 732 height 73
click at [1074, 58] on button "×" at bounding box center [1074, 55] width 11 height 18
